Goal: Transaction & Acquisition: Book appointment/travel/reservation

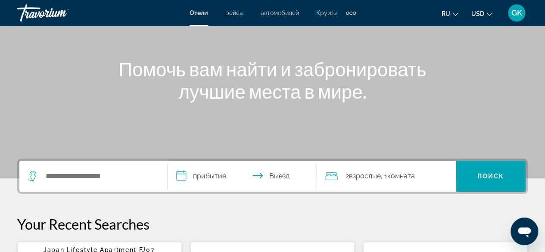
scroll to position [121, 0]
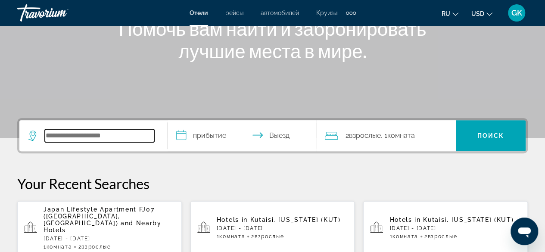
click at [51, 137] on input "Search widget" at bounding box center [99, 135] width 109 height 13
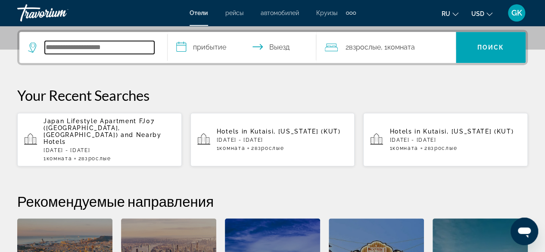
scroll to position [210, 0]
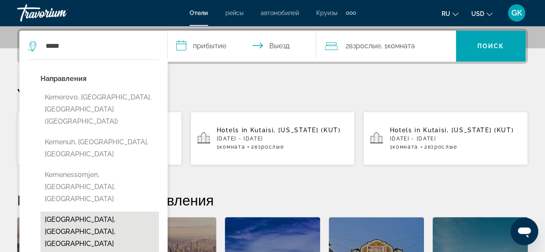
click at [75, 212] on button "[GEOGRAPHIC_DATA], [GEOGRAPHIC_DATA], [GEOGRAPHIC_DATA]" at bounding box center [100, 232] width 119 height 41
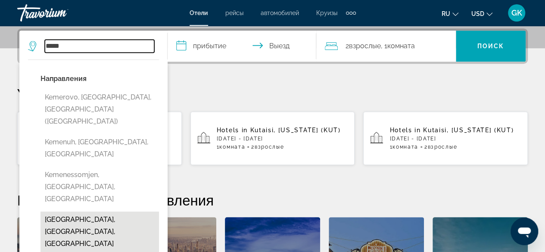
type input "**********"
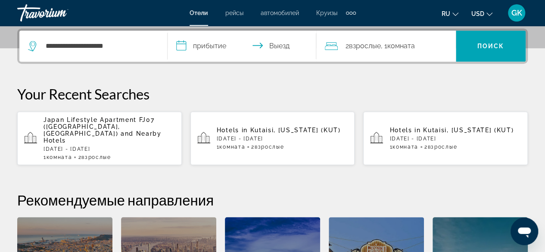
click at [217, 45] on input "**********" at bounding box center [244, 48] width 152 height 34
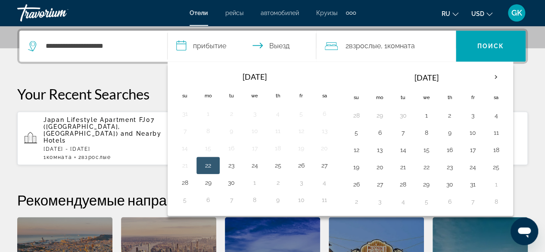
click at [207, 167] on button "22" at bounding box center [208, 165] width 14 height 12
click at [277, 166] on button "25" at bounding box center [278, 165] width 14 height 12
type input "**********"
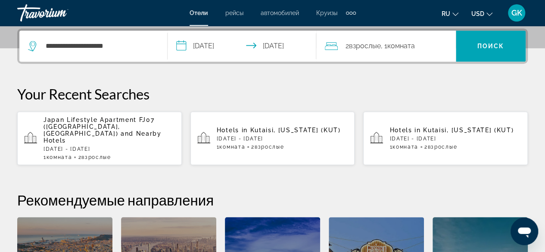
click at [383, 46] on span ", 1 Комната номера" at bounding box center [398, 46] width 34 height 12
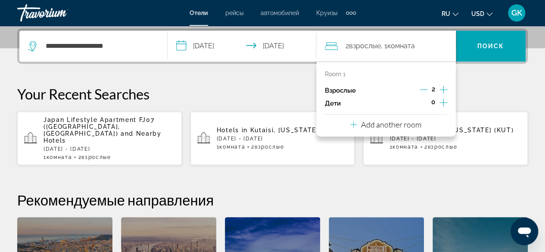
click at [443, 90] on icon "Increment adults" at bounding box center [444, 90] width 8 height 8
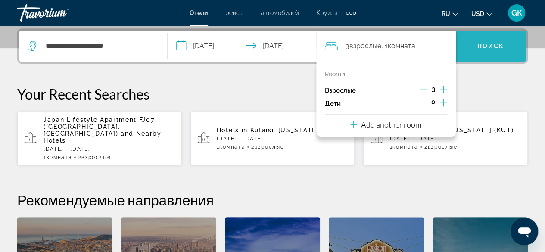
click at [490, 38] on span "Search widget" at bounding box center [491, 46] width 70 height 21
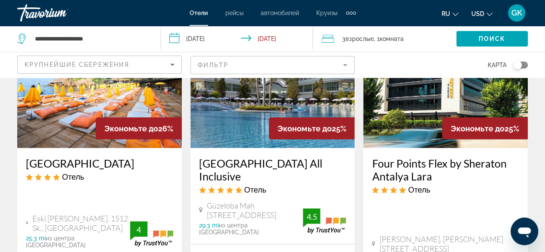
scroll to position [919, 0]
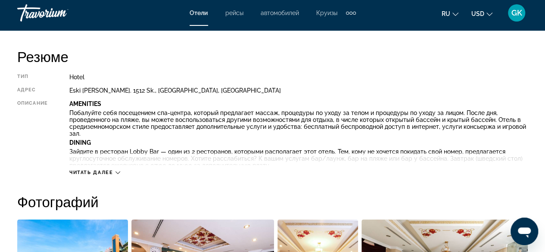
scroll to position [459, 0]
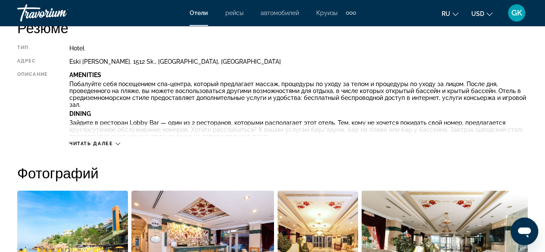
click at [118, 144] on icon "Main content" at bounding box center [118, 143] width 5 height 5
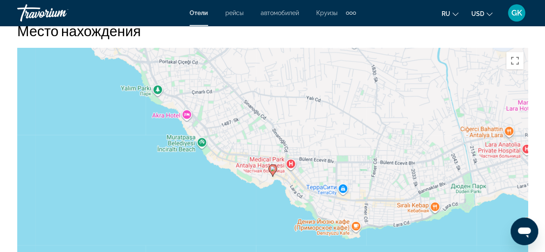
scroll to position [1287, 0]
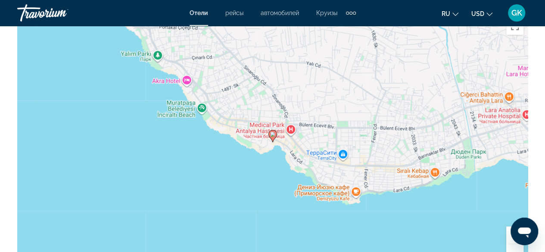
click at [516, 245] on button "Уменьшить" at bounding box center [514, 252] width 17 height 17
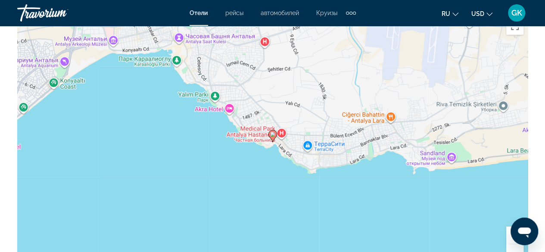
click at [516, 245] on button "Уменьшить" at bounding box center [514, 252] width 17 height 17
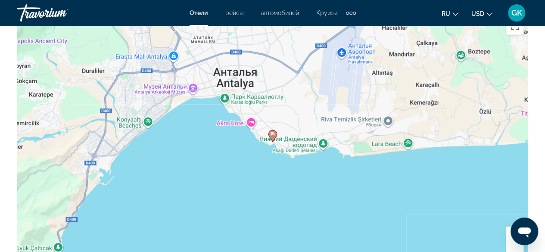
click at [272, 132] on image "Main content" at bounding box center [272, 134] width 5 height 5
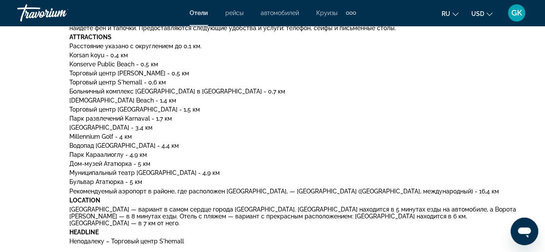
scroll to position [620, 0]
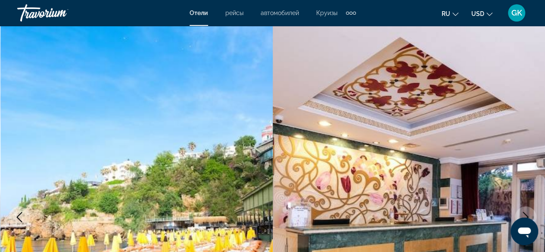
scroll to position [0, 0]
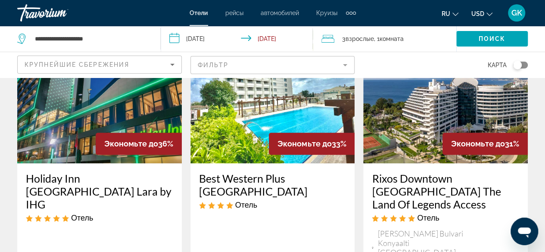
scroll to position [488, 0]
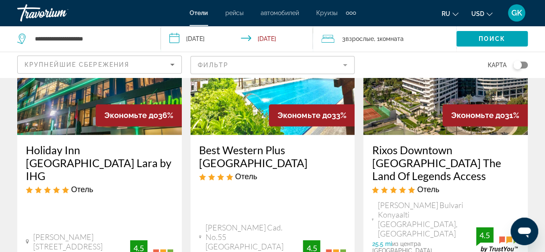
click at [343, 64] on mat-form-field "Фильтр" at bounding box center [273, 65] width 165 height 18
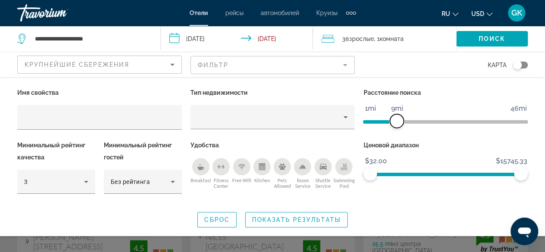
drag, startPoint x: 465, startPoint y: 121, endPoint x: 397, endPoint y: 171, distance: 83.5
click at [397, 171] on div "Имя свойства Тип недвижимости Расстояние поиска 1mi 46mi 9mi Минимальный рейтин…" at bounding box center [272, 145] width 519 height 117
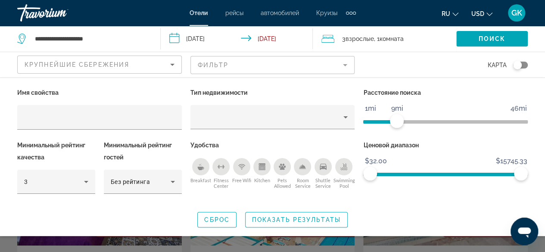
click at [200, 170] on div "Breakfast" at bounding box center [200, 166] width 17 height 17
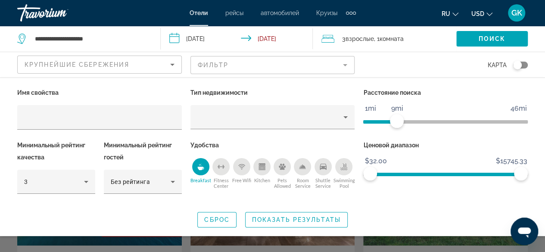
click at [324, 170] on div "Shuttle Service" at bounding box center [323, 166] width 17 height 17
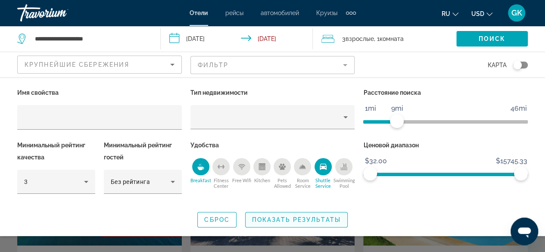
click at [312, 219] on span "Показать результаты" at bounding box center [296, 219] width 89 height 7
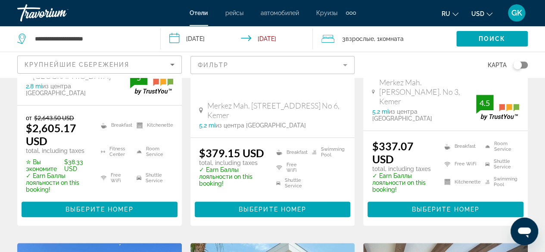
scroll to position [238, 0]
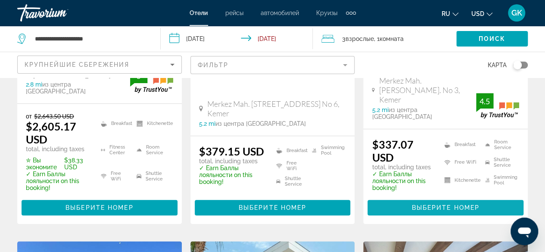
click at [462, 204] on span "Выберите номер" at bounding box center [446, 207] width 68 height 7
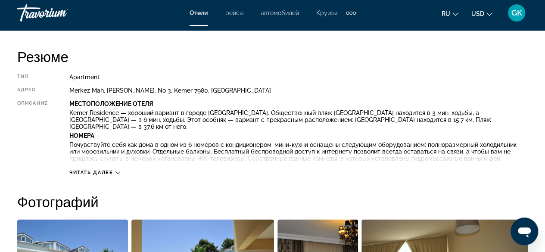
scroll to position [436, 0]
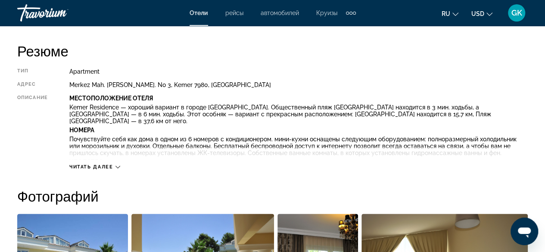
click at [109, 169] on span "Читать далее" at bounding box center [91, 167] width 44 height 6
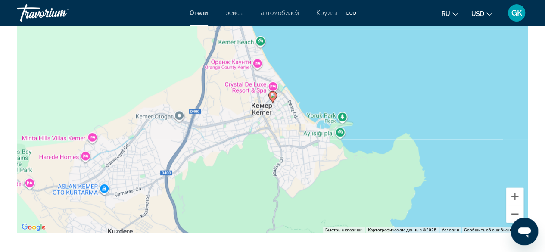
scroll to position [1097, 0]
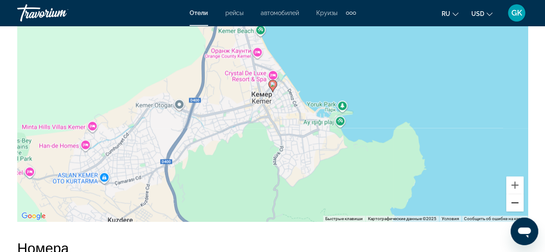
click at [517, 198] on button "Уменьшить" at bounding box center [514, 202] width 17 height 17
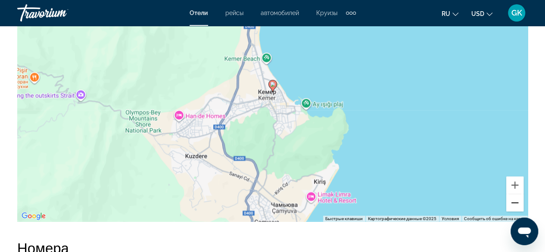
click at [517, 198] on button "Уменьшить" at bounding box center [514, 202] width 17 height 17
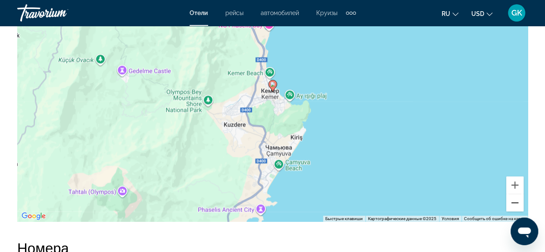
click at [517, 198] on button "Уменьшить" at bounding box center [514, 202] width 17 height 17
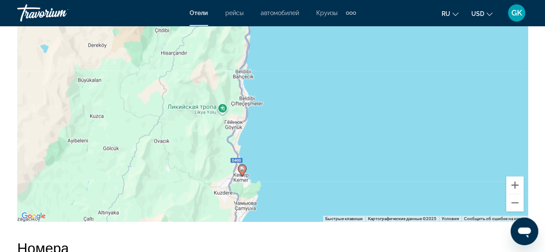
drag, startPoint x: 402, startPoint y: 97, endPoint x: 370, endPoint y: 185, distance: 93.4
click at [370, 185] on div "Чтобы активировать перетаскивание с помощью клавиатуры, нажмите Alt + Ввод. Пос…" at bounding box center [272, 92] width 511 height 259
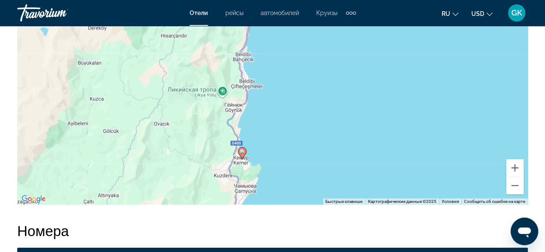
scroll to position [1154, 0]
